Goal: Download file/media

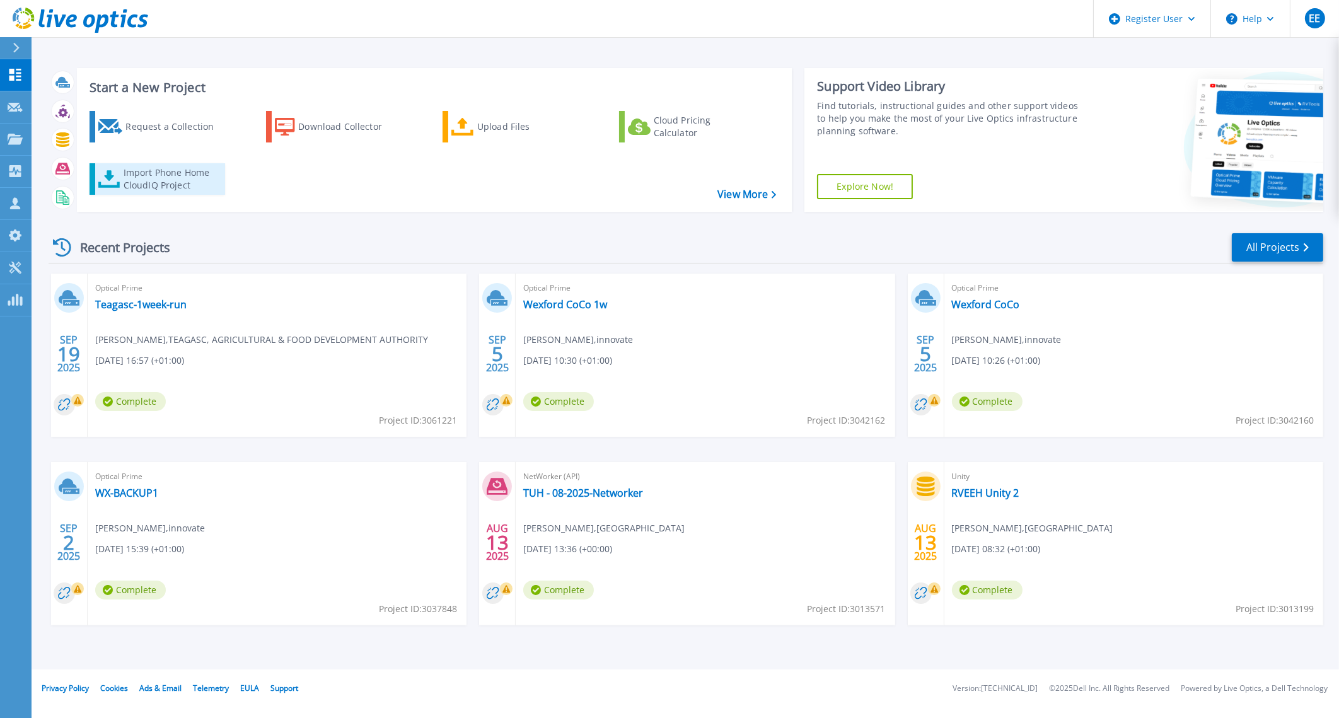
click at [161, 185] on div "Import Phone Home CloudIQ Project" at bounding box center [173, 178] width 98 height 25
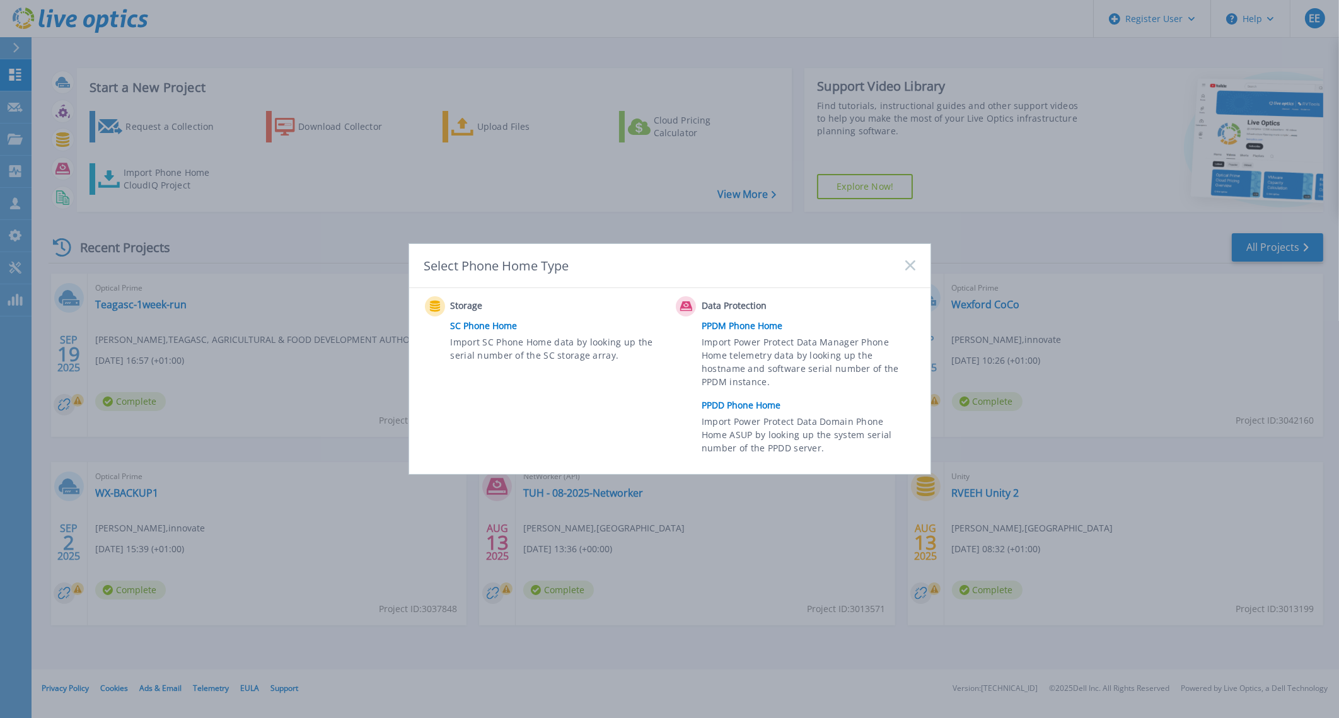
click at [908, 268] on rect at bounding box center [910, 265] width 11 height 11
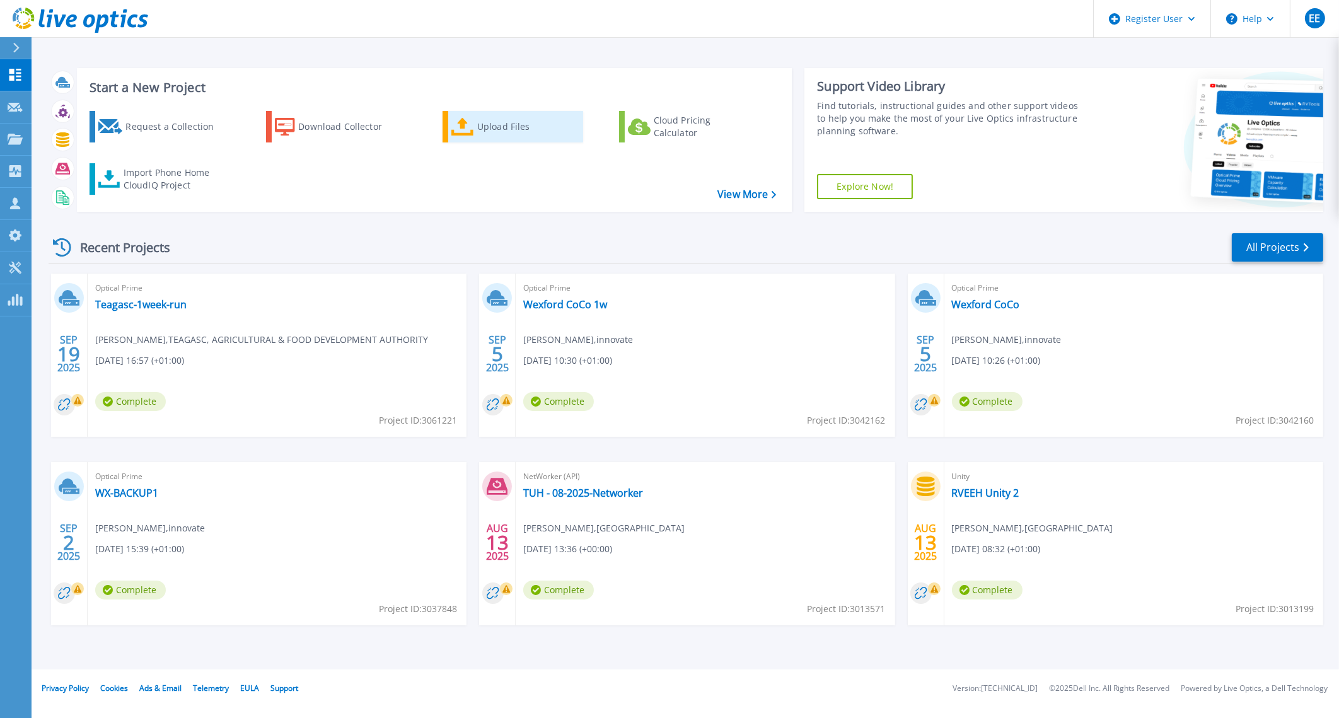
click at [475, 117] on link "Upload Files" at bounding box center [512, 127] width 141 height 32
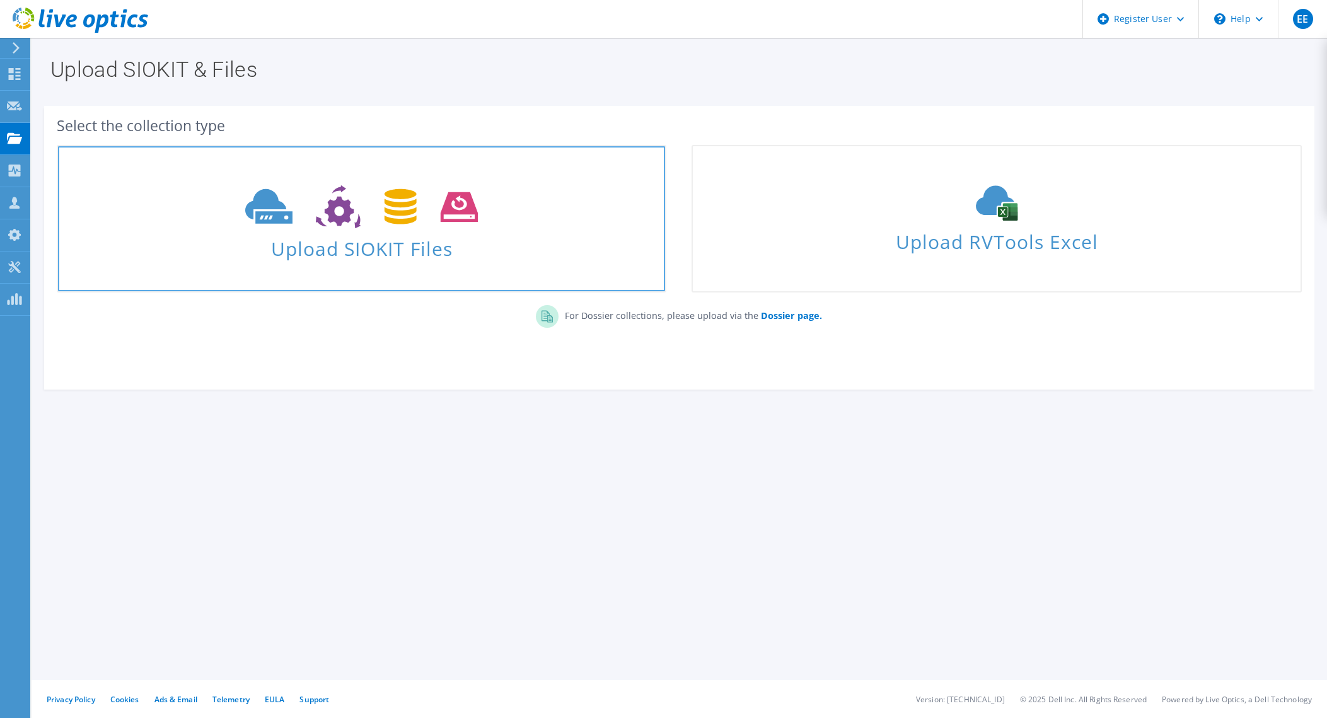
click at [493, 243] on span "Upload SIOKIT Files" at bounding box center [361, 244] width 607 height 27
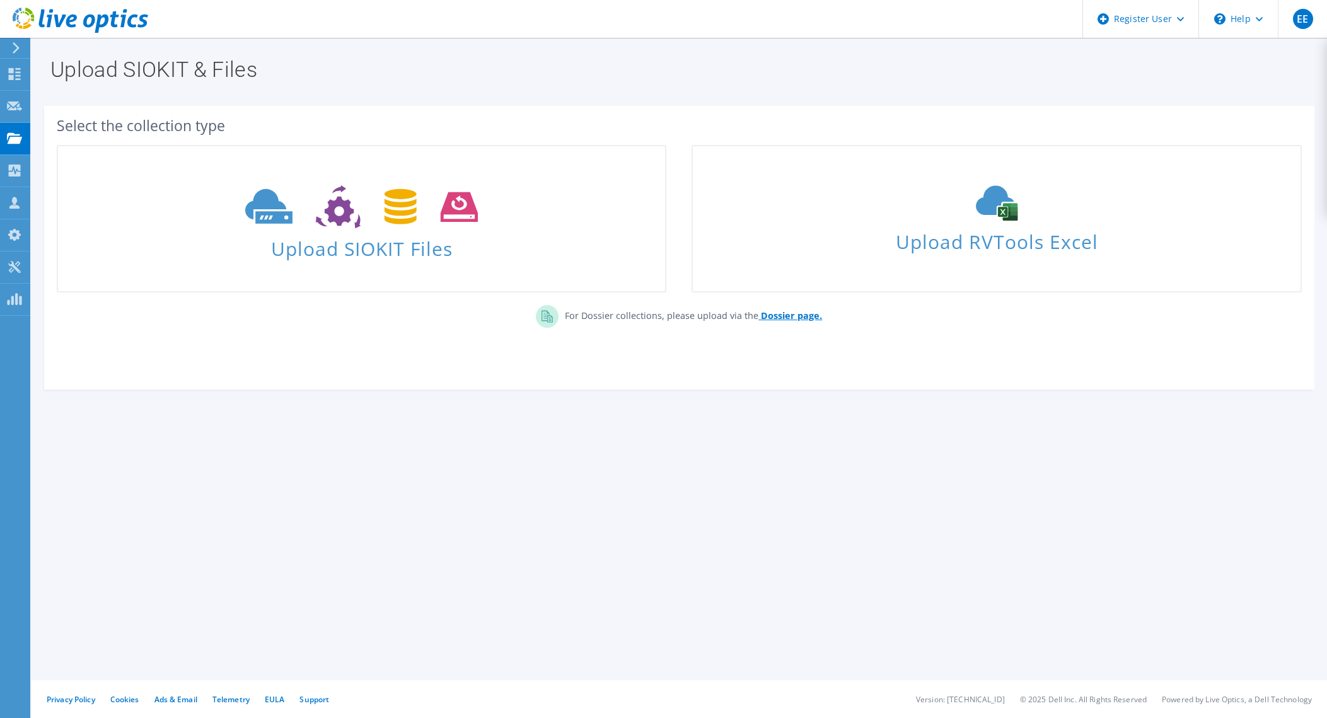
click at [789, 315] on b "Dossier page." at bounding box center [791, 315] width 61 height 12
